Goal: Task Accomplishment & Management: Manage account settings

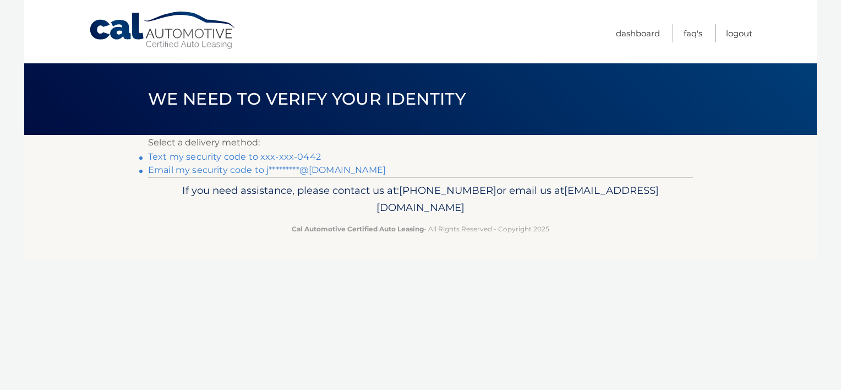
click at [299, 157] on link "Text my security code to xxx-xxx-0442" at bounding box center [234, 156] width 173 height 10
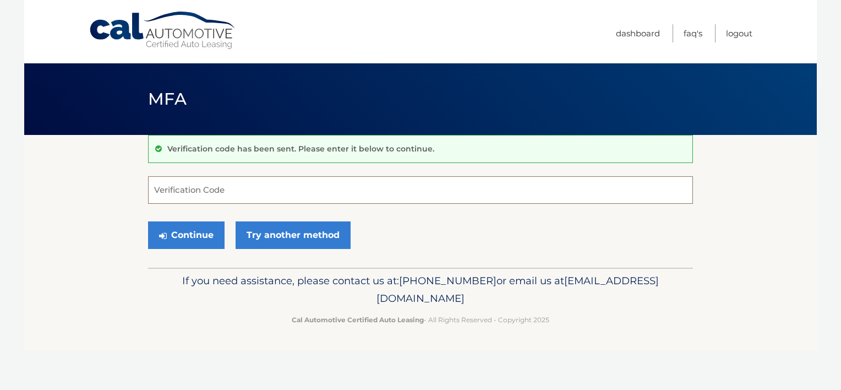
click at [220, 194] on input "Verification Code" at bounding box center [420, 190] width 545 height 28
type input "048779"
click at [178, 231] on button "Continue" at bounding box center [186, 235] width 76 height 28
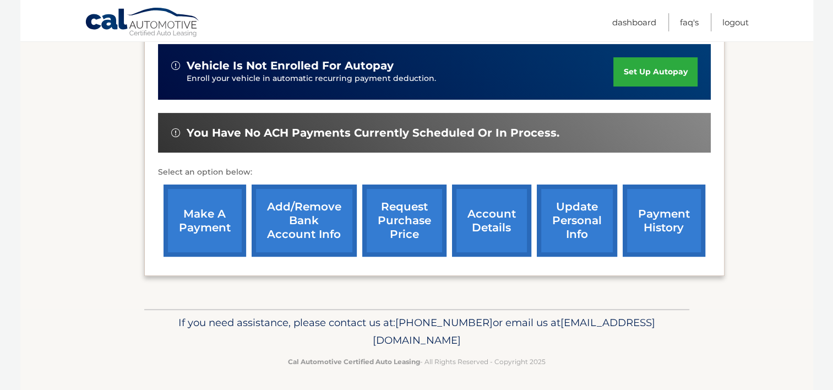
scroll to position [276, 0]
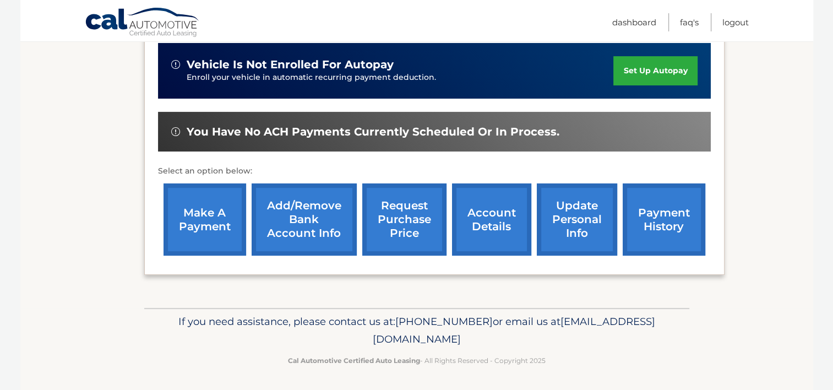
click at [430, 222] on link "request purchase price" at bounding box center [404, 219] width 84 height 72
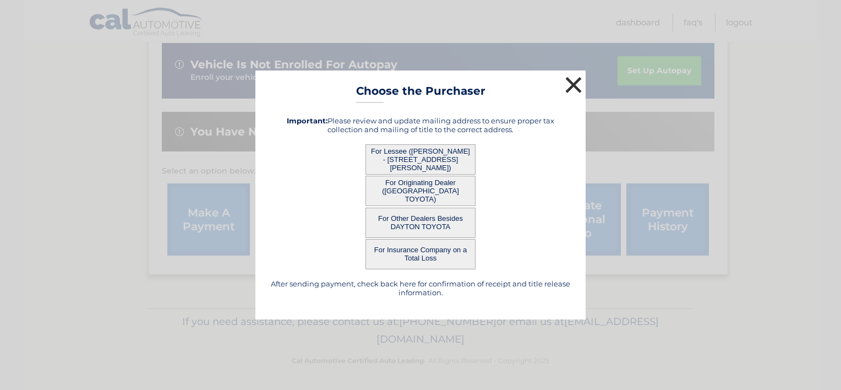
click at [565, 89] on button "×" at bounding box center [573, 85] width 22 height 22
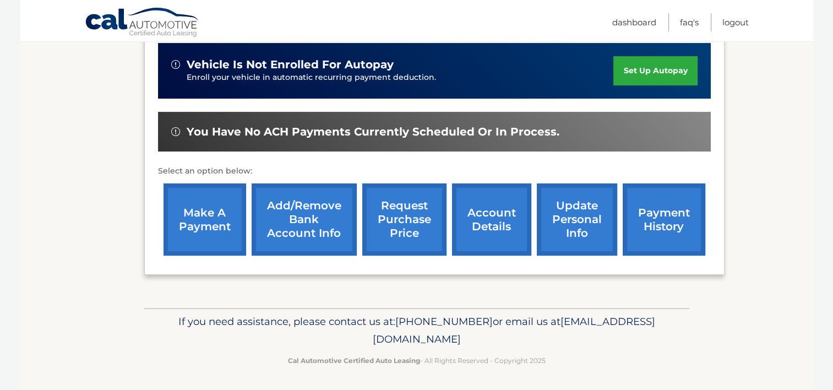
click at [486, 235] on link "account details" at bounding box center [491, 219] width 79 height 72
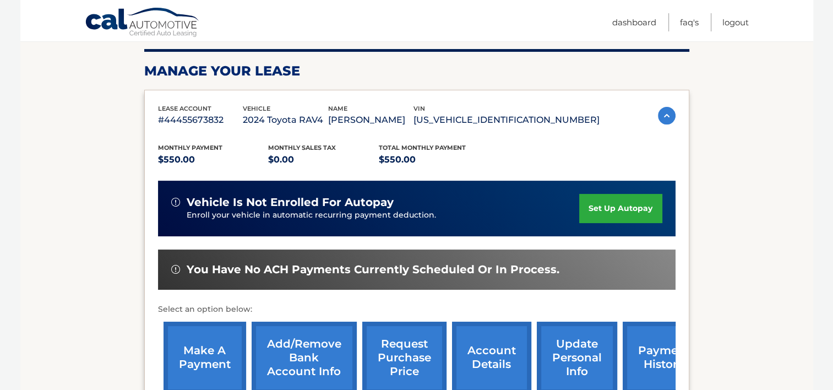
click at [486, 235] on div "vehicle is not enrolled for autopay Enroll your vehicle in automatic recurring …" at bounding box center [416, 208] width 517 height 56
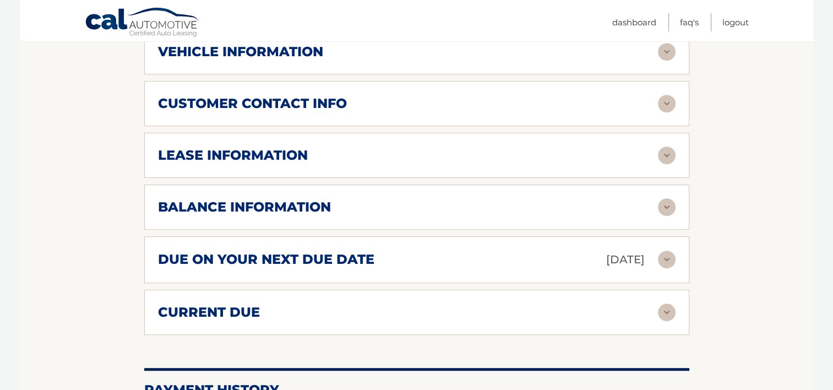
scroll to position [550, 0]
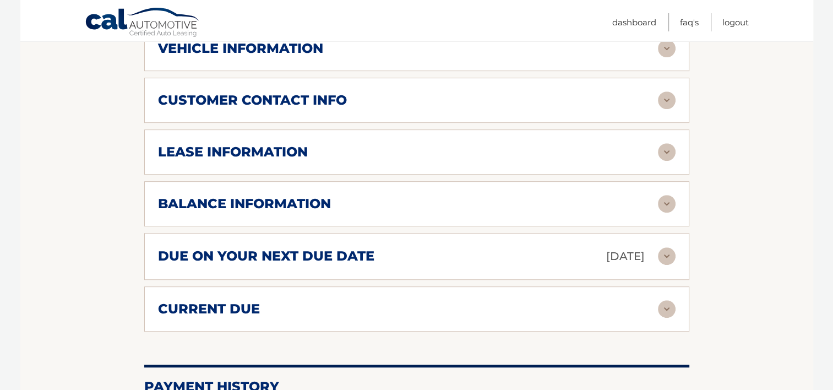
click at [665, 307] on img at bounding box center [667, 309] width 18 height 18
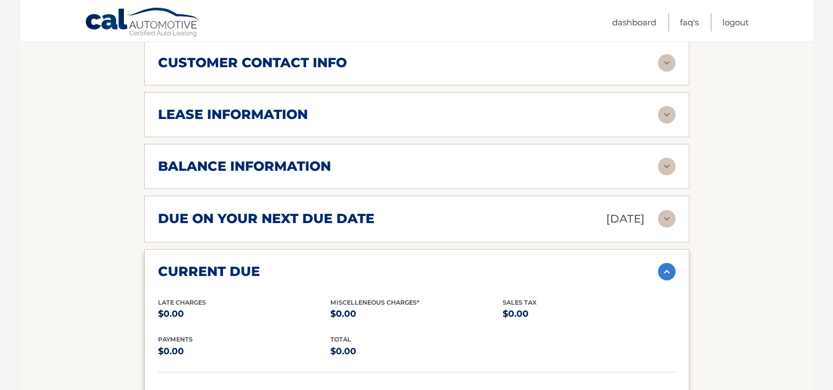
scroll to position [515, 0]
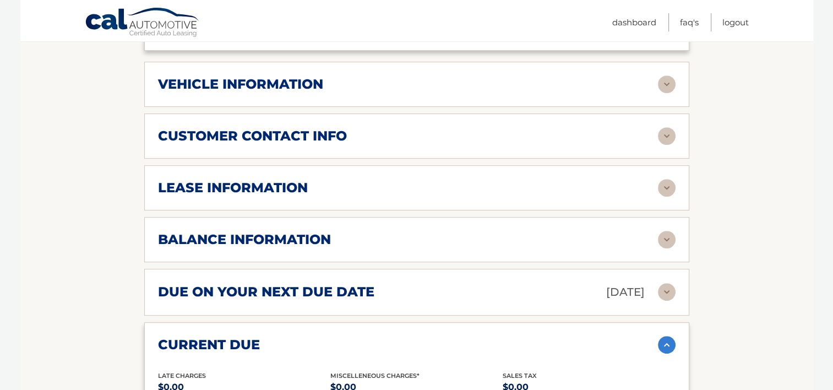
click at [663, 237] on img at bounding box center [667, 240] width 18 height 18
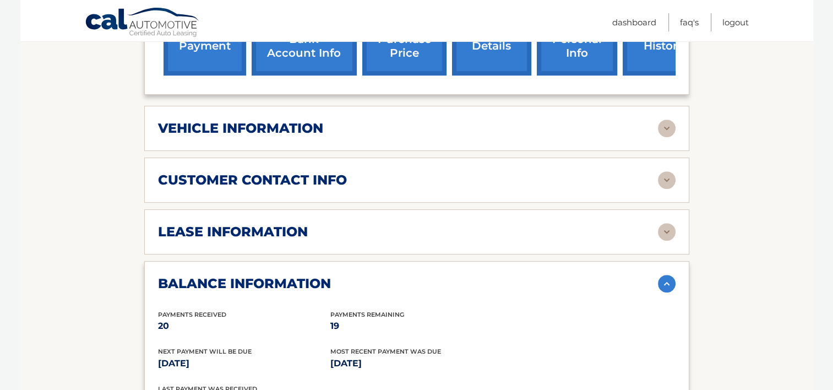
click at [663, 237] on div "lease account #44455673832 vehicle 2024 Toyota RAV4 name JUAN FERRER REYES vin …" at bounding box center [416, 210] width 545 height 876
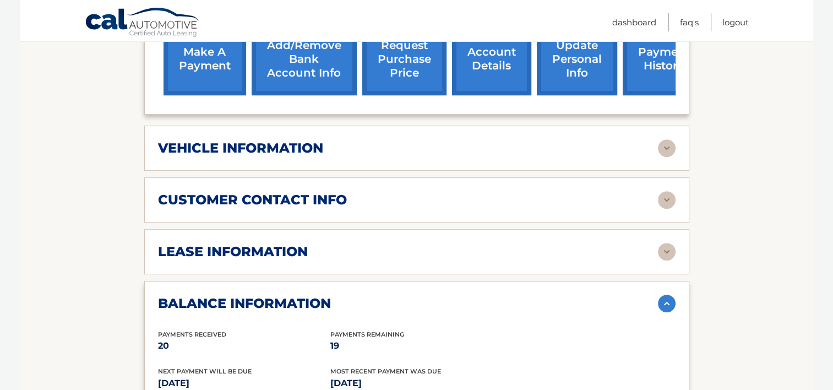
scroll to position [448, 0]
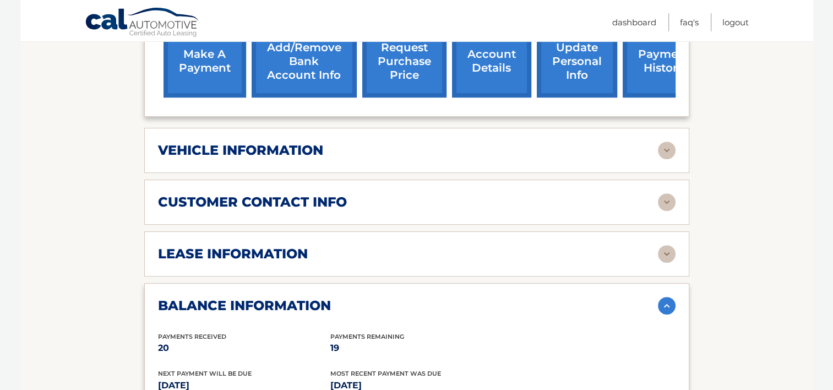
click at [665, 250] on img at bounding box center [667, 254] width 18 height 18
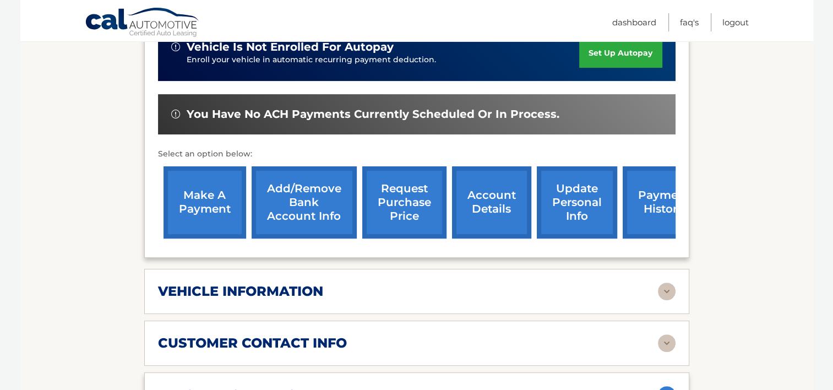
scroll to position [294, 0]
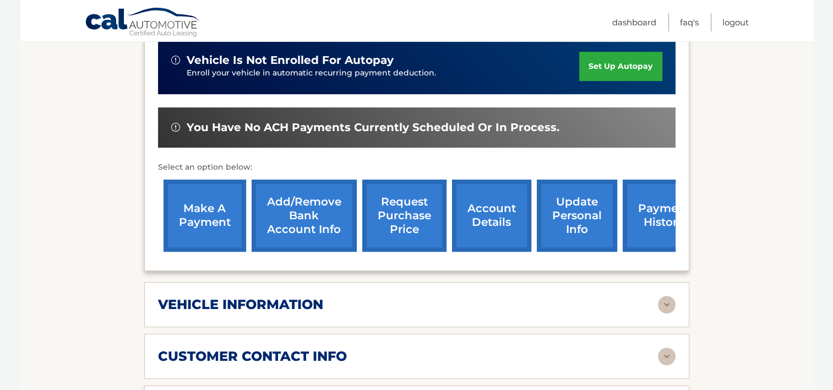
click at [653, 218] on link "payment history" at bounding box center [663, 215] width 83 height 72
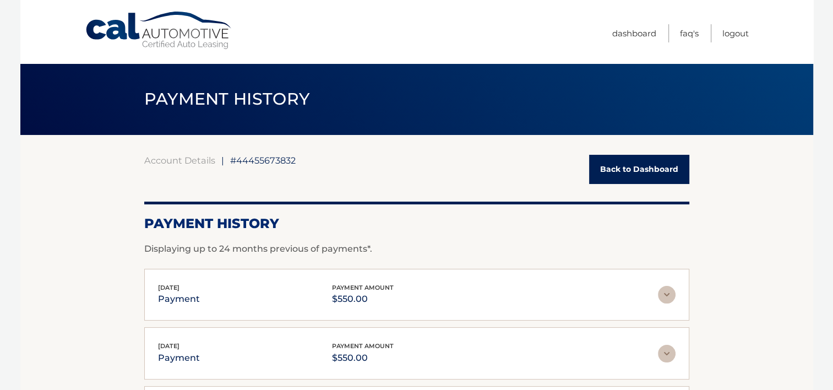
click at [638, 173] on link "Back to Dashboard" at bounding box center [639, 169] width 100 height 29
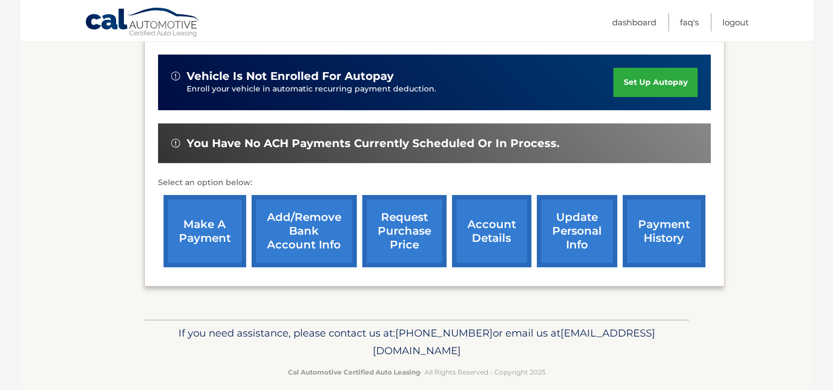
scroll to position [276, 0]
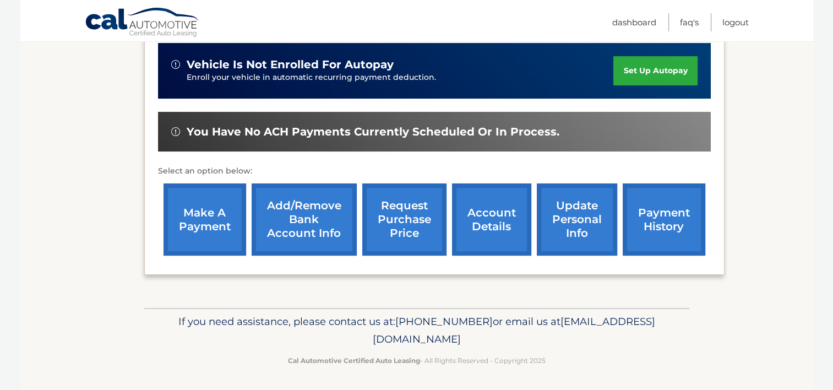
click at [409, 244] on link "request purchase price" at bounding box center [404, 219] width 84 height 72
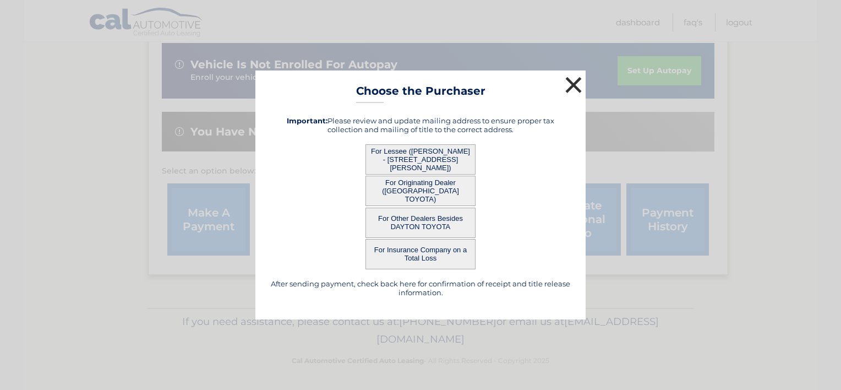
click at [569, 87] on button "×" at bounding box center [573, 85] width 22 height 22
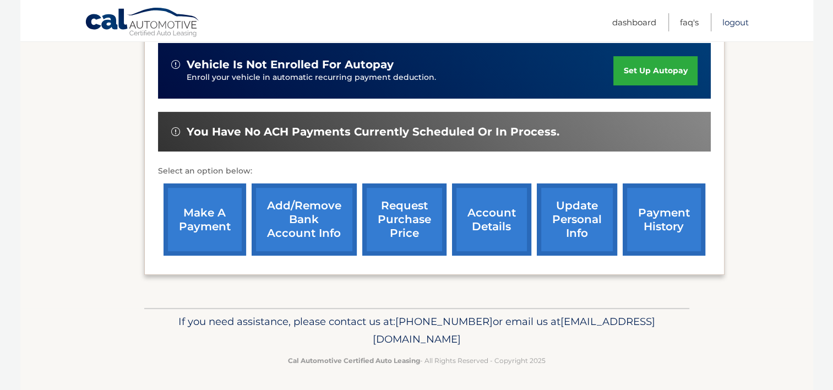
click at [730, 22] on link "Logout" at bounding box center [735, 22] width 26 height 18
